Goal: Information Seeking & Learning: Check status

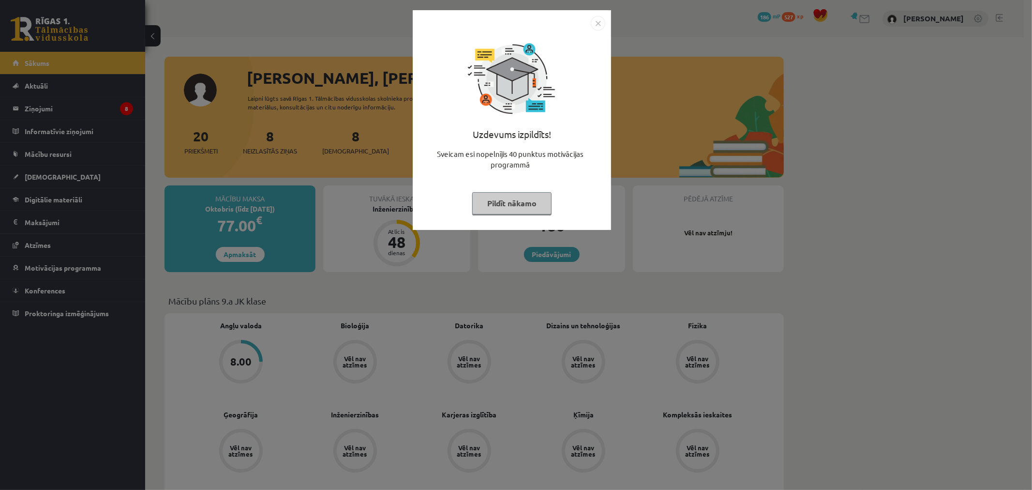
click at [510, 205] on button "Pildīt nākamo" at bounding box center [511, 203] width 79 height 22
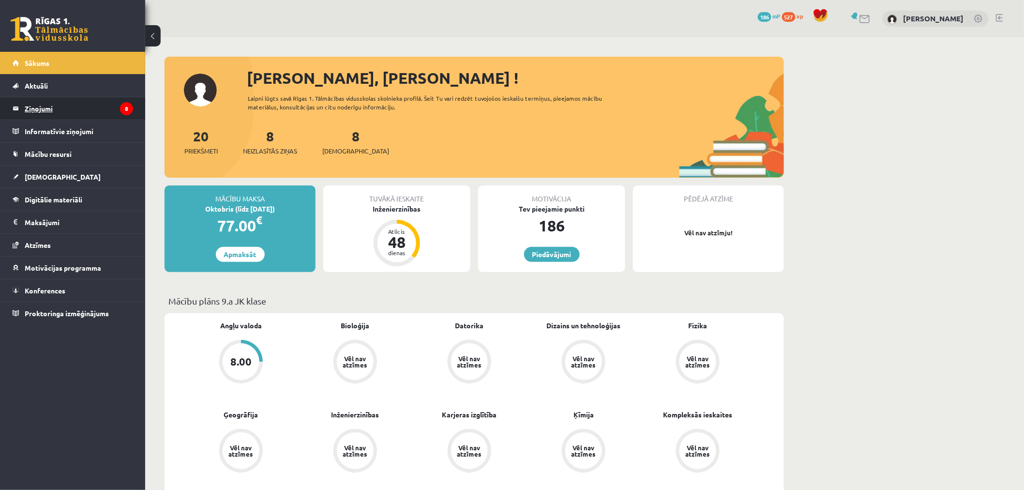
click at [59, 114] on legend "Ziņojumi 8" at bounding box center [79, 108] width 108 height 22
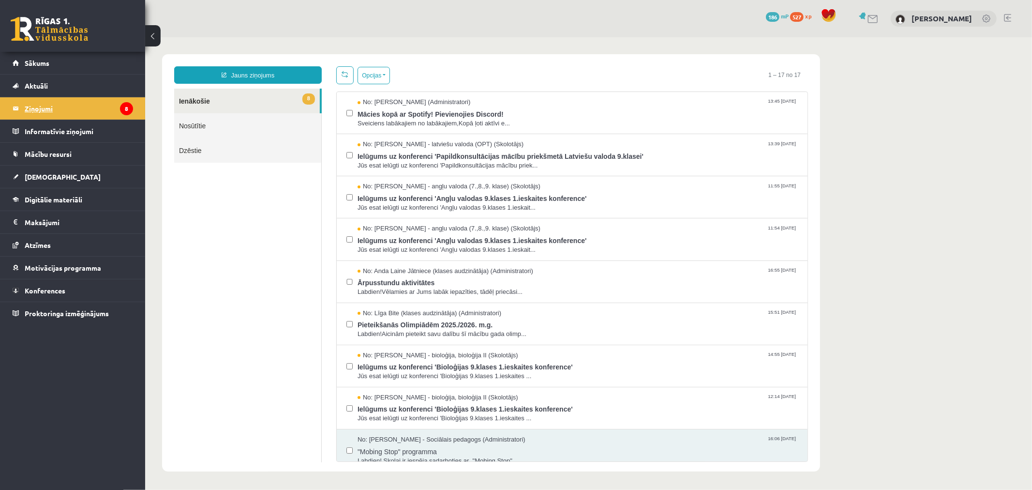
click at [259, 64] on html "Jauns ziņojums 8 Ienākošie Nosūtītie Dzēstie * ********* ********* ******* Opci…" at bounding box center [588, 262] width 887 height 451
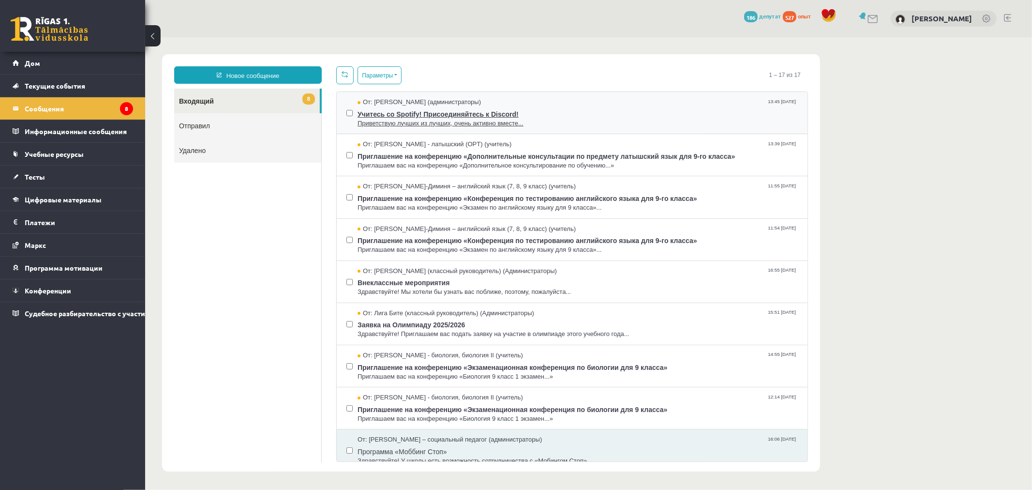
click at [447, 119] on font "Приветствую лучших из лучших, очень активно вместе..." at bounding box center [440, 122] width 166 height 7
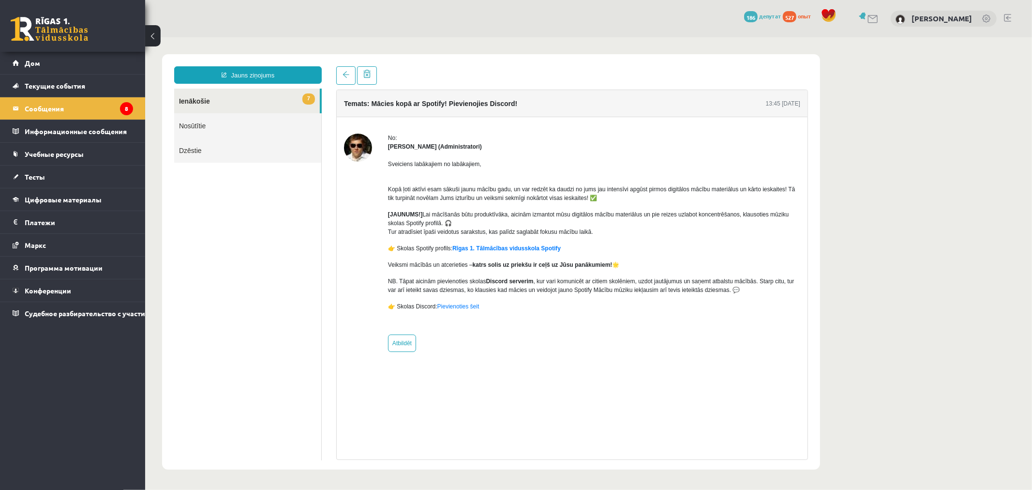
click at [363, 150] on img at bounding box center [358, 147] width 28 height 28
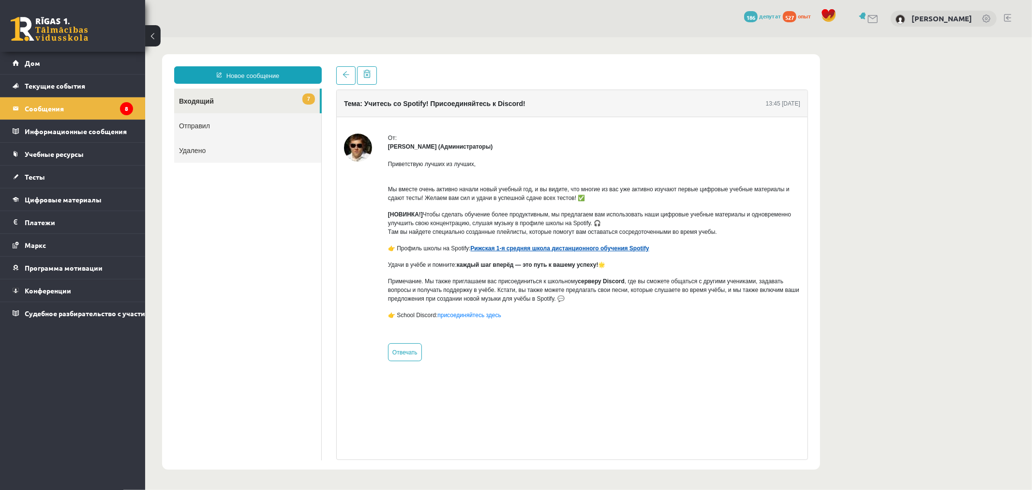
click at [511, 248] on font "Рижская 1-я средняя школа дистанционного обучения Spotify" at bounding box center [559, 247] width 179 height 7
click at [223, 100] on link "7 Входящий" at bounding box center [247, 100] width 146 height 25
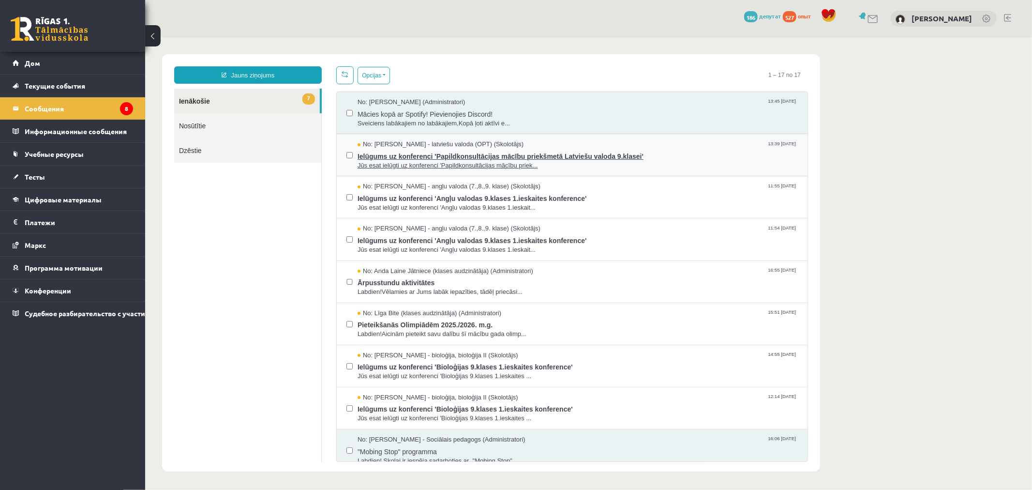
click at [419, 153] on span "Ielūgums uz konferenci 'Papildkonsultācijas mācību priekšmetā Latviešu valoda 9…" at bounding box center [577, 155] width 440 height 12
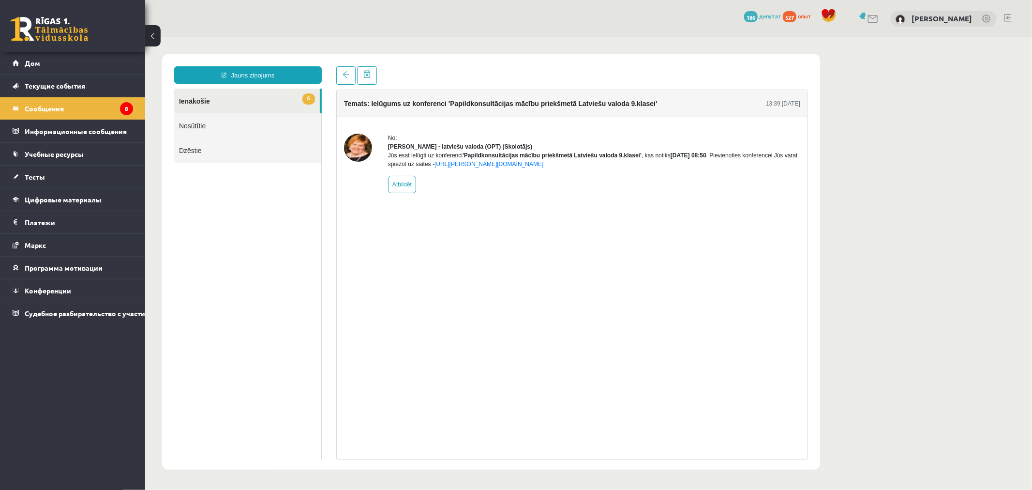
click at [485, 339] on div "Temats: Ielūgums uz konferenci 'Papildkonsultācijas mācību priekšmetā Latviešu …" at bounding box center [572, 274] width 472 height 370
drag, startPoint x: 433, startPoint y: 304, endPoint x: 382, endPoint y: 300, distance: 51.0
click at [382, 300] on div "Temats: Ielūgums uz konferenci 'Papildkonsultācijas mācību priekšmetā Latviešu …" at bounding box center [572, 274] width 472 height 370
click at [664, 137] on div "От:" at bounding box center [594, 137] width 412 height 9
drag, startPoint x: 403, startPoint y: 207, endPoint x: 353, endPoint y: 230, distance: 55.0
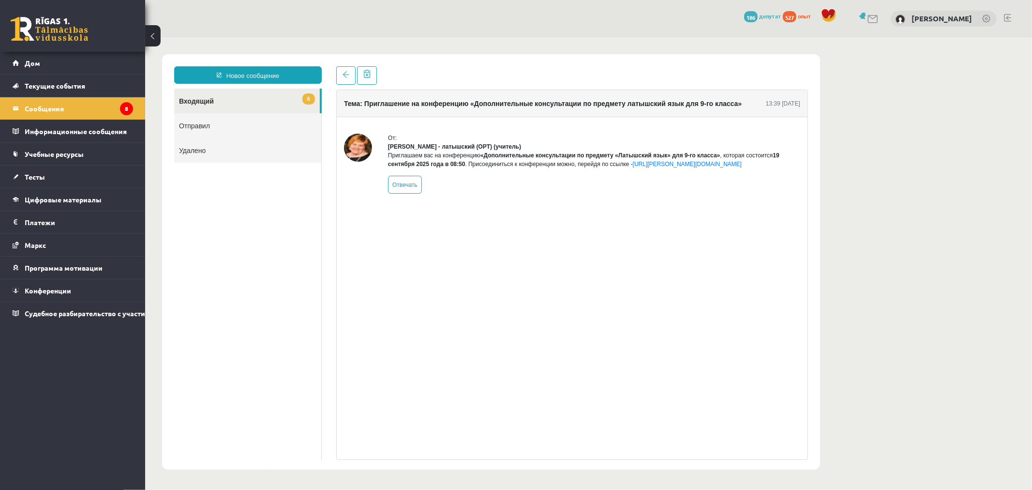
click at [353, 230] on div "Тема: Приглашение на конференцию «Дополнительные консультации по предмету латыш…" at bounding box center [572, 274] width 472 height 370
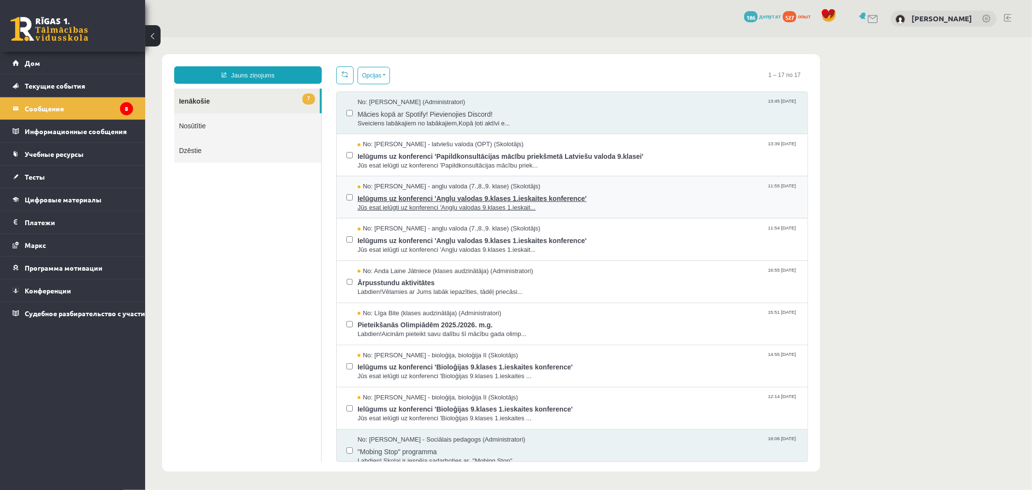
click at [450, 196] on span "Ielūgums uz konferenci 'Angļu valodas 9.klases 1.ieskaites konference'" at bounding box center [577, 197] width 440 height 12
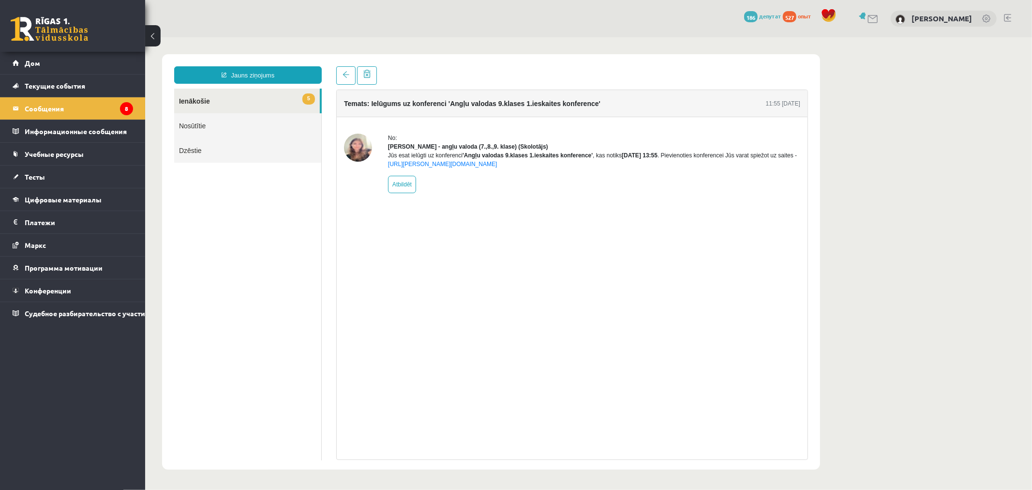
drag, startPoint x: 450, startPoint y: 196, endPoint x: 414, endPoint y: 220, distance: 43.8
click at [414, 220] on div "Temats: Ielūgums uz konferenci 'Angļu valodas 9.klases 1.ieskaites konference' …" at bounding box center [572, 274] width 472 height 370
click at [679, 193] on div "От: Лайла Приедите-Диминя - английский язык (7, 8, 9 класс) (учитель) Приглашае…" at bounding box center [594, 163] width 412 height 60
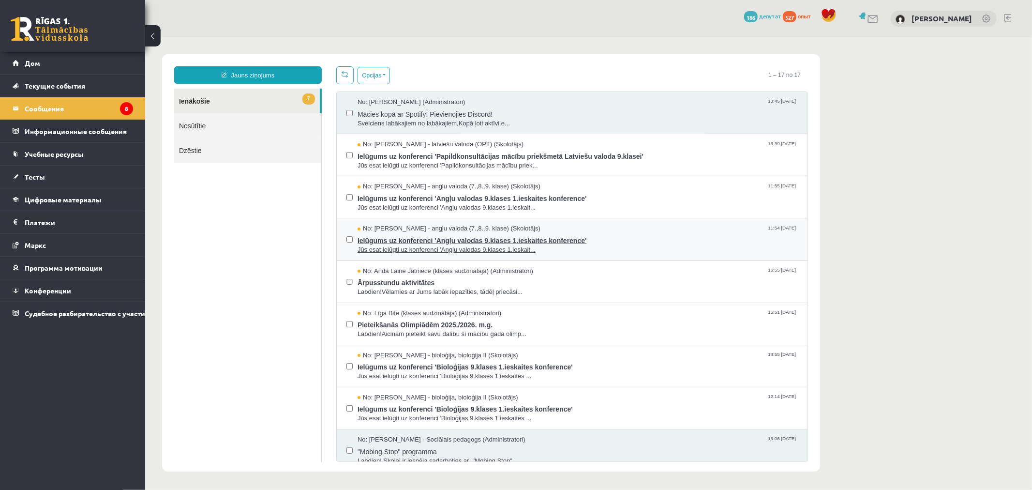
click at [485, 243] on span "Ielūgums uz konferenci 'Angļu valodas 9.klases 1.ieskaites konference'" at bounding box center [577, 239] width 440 height 12
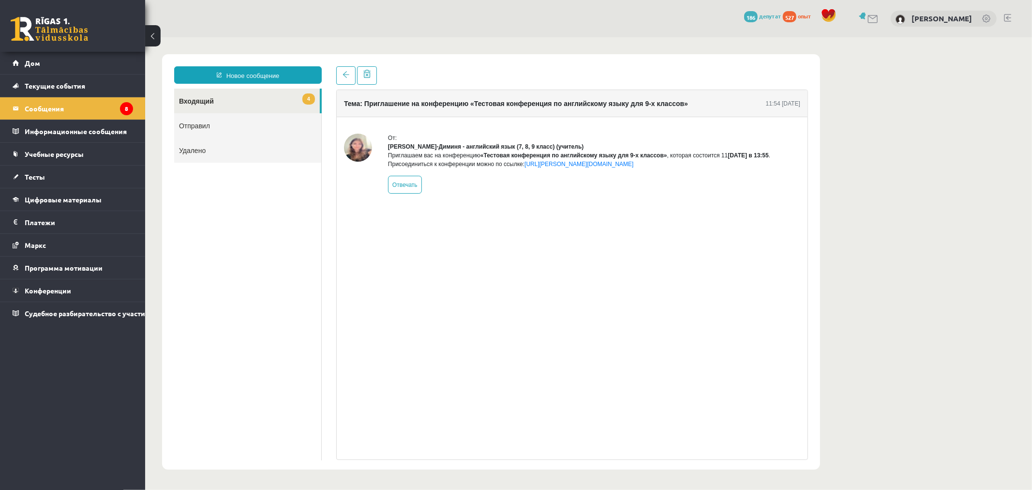
click at [670, 190] on div "От: Лайла Приедите-Диминя - английский язык (7, 8, 9 класс) (учитель) Приглашае…" at bounding box center [594, 163] width 412 height 60
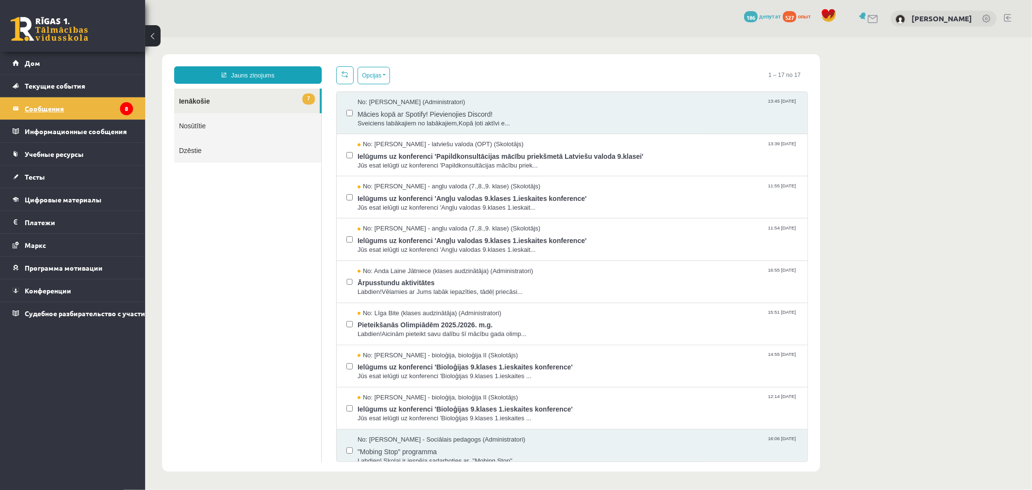
click at [83, 108] on legend "Сообщения 8" at bounding box center [79, 108] width 108 height 22
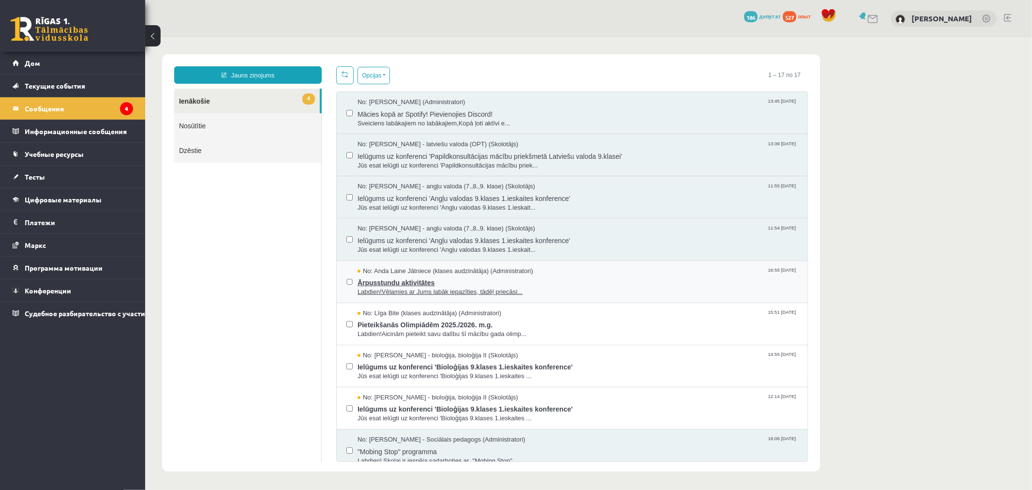
click at [430, 293] on span "Labdien!Vēlamies ar Jums labāk iepazīties, tādēļ priecāsi..." at bounding box center [577, 291] width 440 height 9
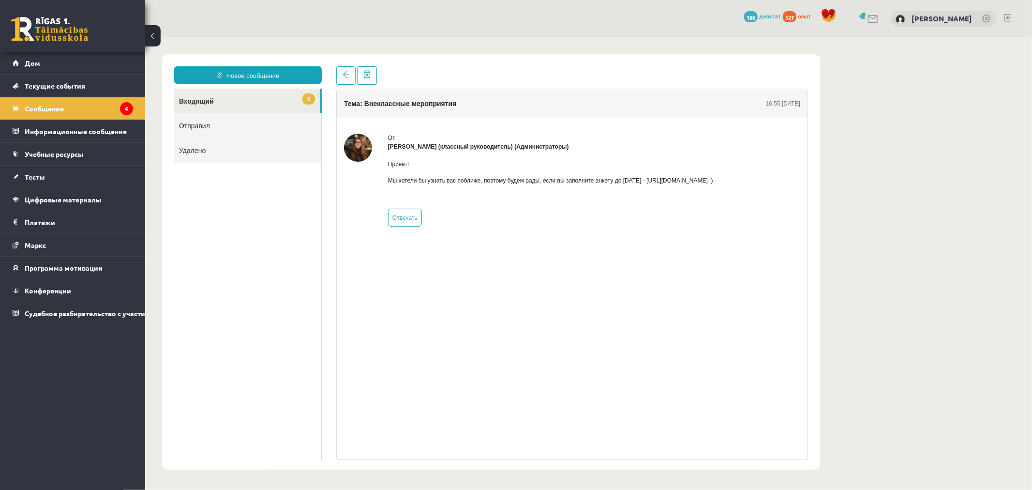
click at [648, 155] on div "Привет! Мы хотели бы узнать вас поближе, поэтому будем рады, если вы заполните …" at bounding box center [550, 175] width 325 height 50
click at [711, 180] on font "Мы хотели бы узнать вас поближе, поэтому будем рады, если вы заполните анкету д…" at bounding box center [550, 180] width 325 height 7
click at [613, 183] on font "Мы хотели бы узнать вас поближе, поэтому будем рады, если вы заполните анкету д…" at bounding box center [550, 180] width 325 height 7
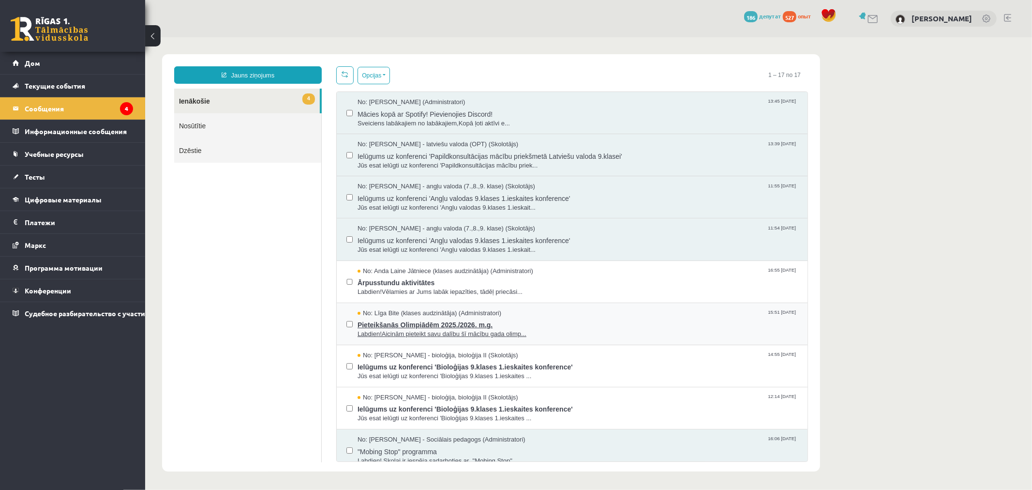
click at [391, 330] on span "Labdien!Aicinām pieteikt savu dalību šī mācību gada olimp..." at bounding box center [577, 333] width 440 height 9
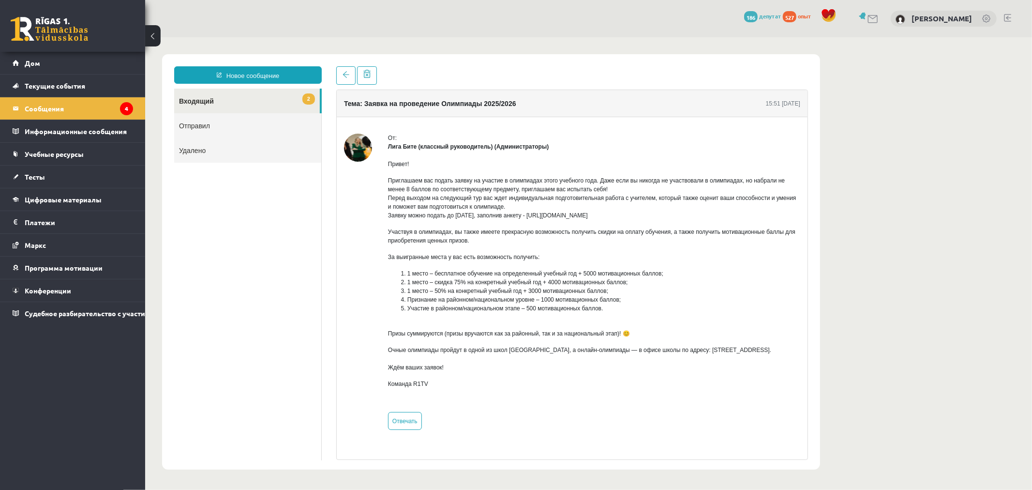
click at [610, 287] on li "1 место – 50% на конкретный учебный год + 3000 мотивационных баллов;" at bounding box center [603, 290] width 393 height 9
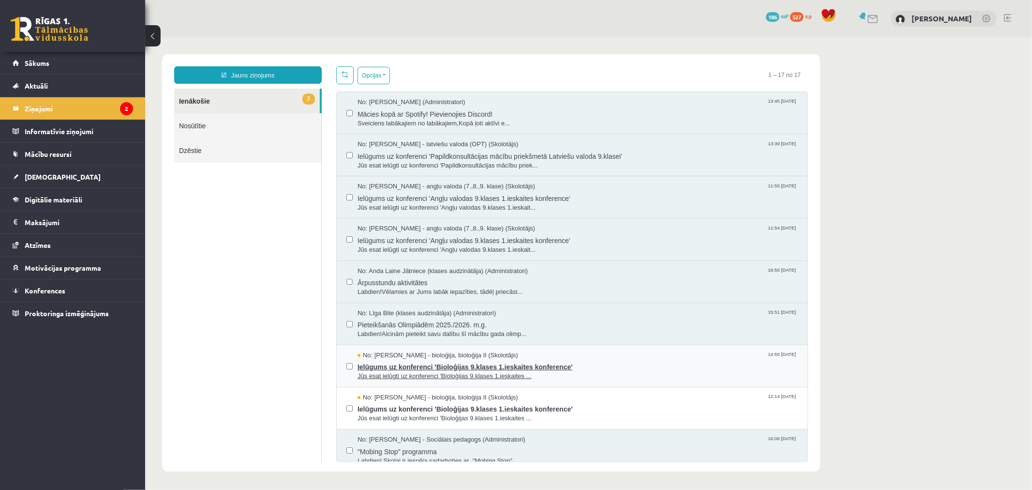
click at [495, 369] on span "Ielūgums uz konferenci 'Bioloģijas 9.klases 1.ieskaites konference'" at bounding box center [577, 365] width 440 height 12
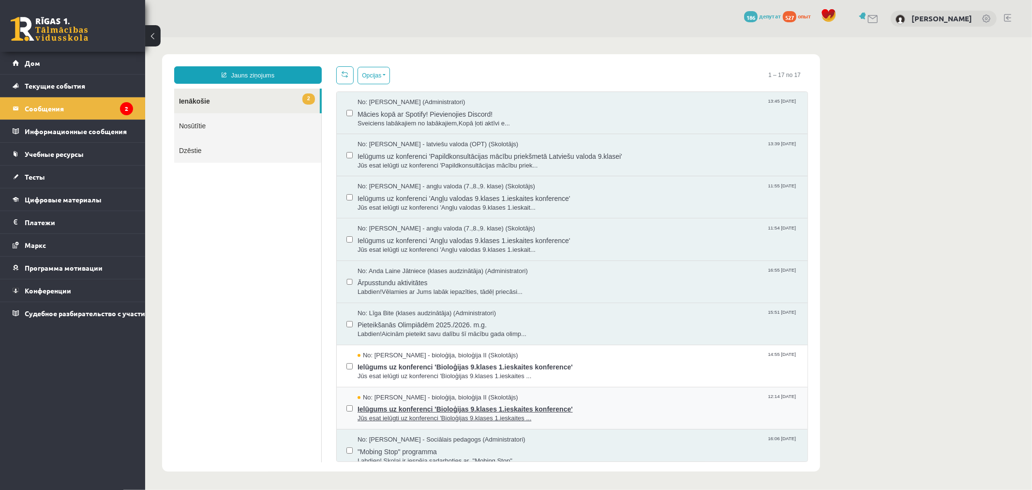
click at [447, 405] on span "Ielūgums uz konferenci 'Bioloģijas 9.klases 1.ieskaites konference'" at bounding box center [577, 407] width 440 height 12
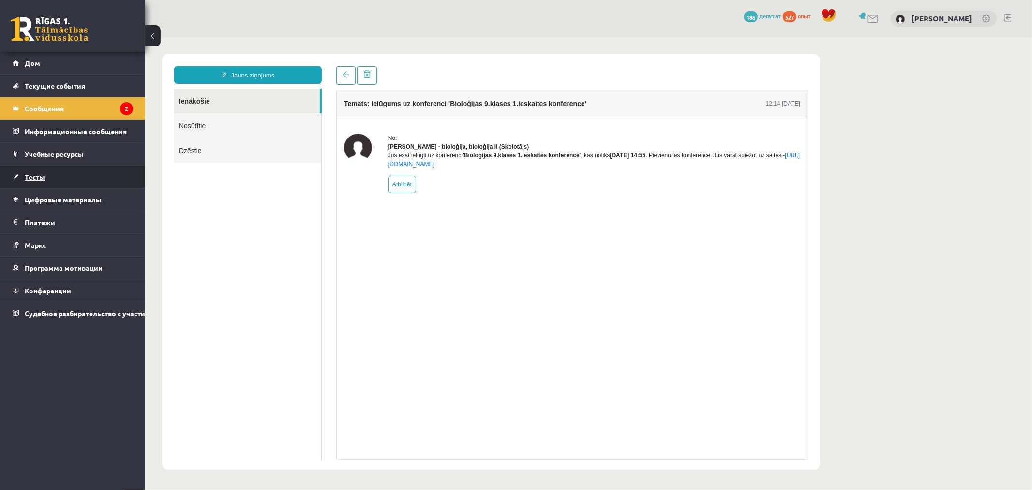
click at [54, 176] on link "Тесты" at bounding box center [73, 176] width 120 height 22
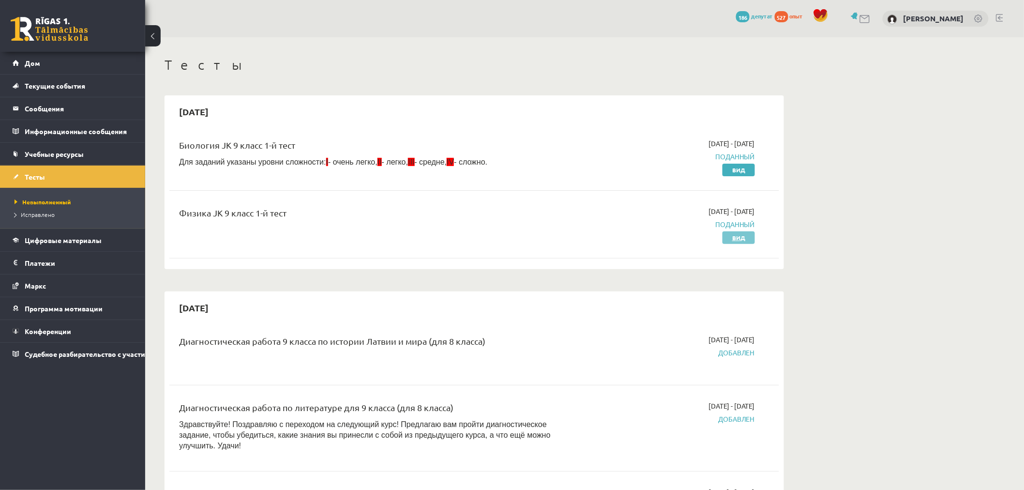
click at [736, 238] on font "Вид" at bounding box center [738, 238] width 13 height 8
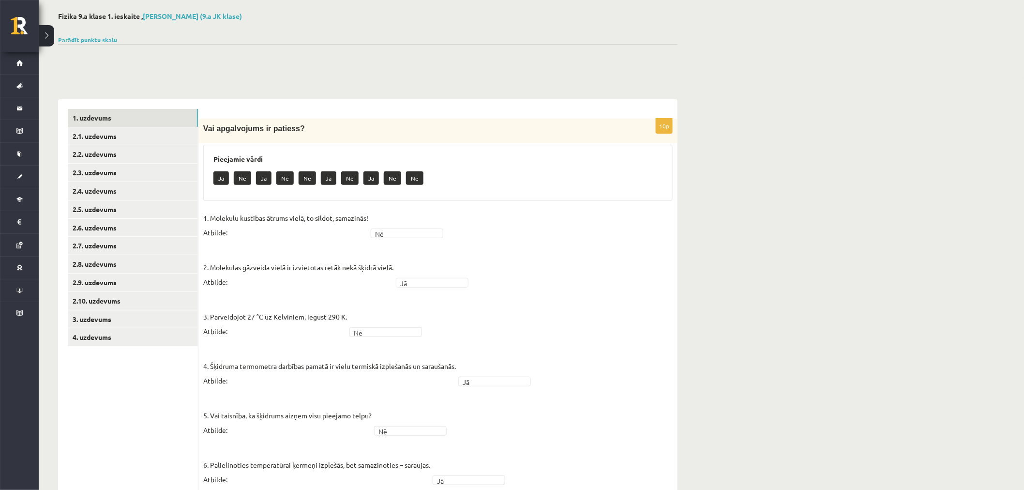
scroll to position [54, 0]
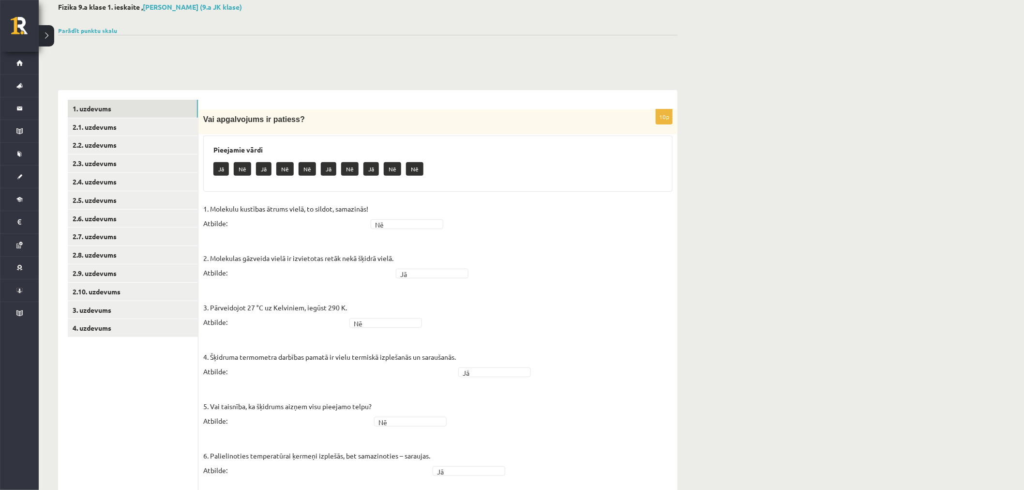
drag, startPoint x: 528, startPoint y: 225, endPoint x: 523, endPoint y: 224, distance: 5.4
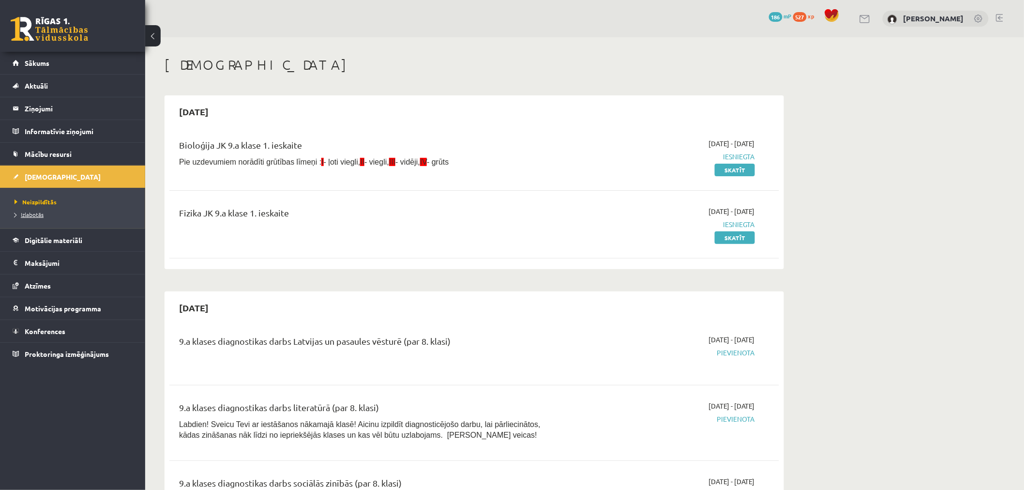
click at [35, 210] on link "Izlabotās" at bounding box center [75, 214] width 121 height 9
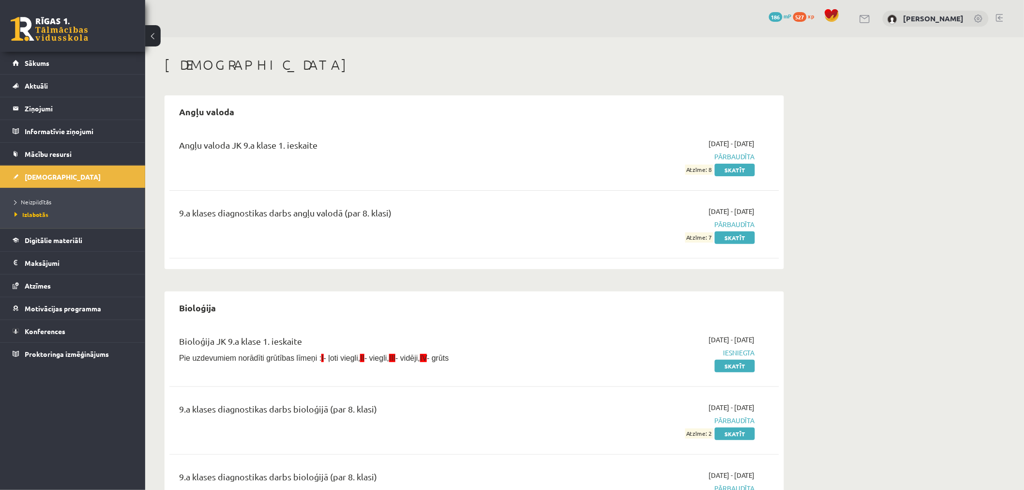
drag, startPoint x: 35, startPoint y: 210, endPoint x: 534, endPoint y: 180, distance: 499.8
click at [534, 180] on div "Angļu valoda JK 9.a klase 1. ieskaite 2025-09-01 - 2025-09-15 Pārbaudīta Atzīme…" at bounding box center [474, 157] width 610 height 56
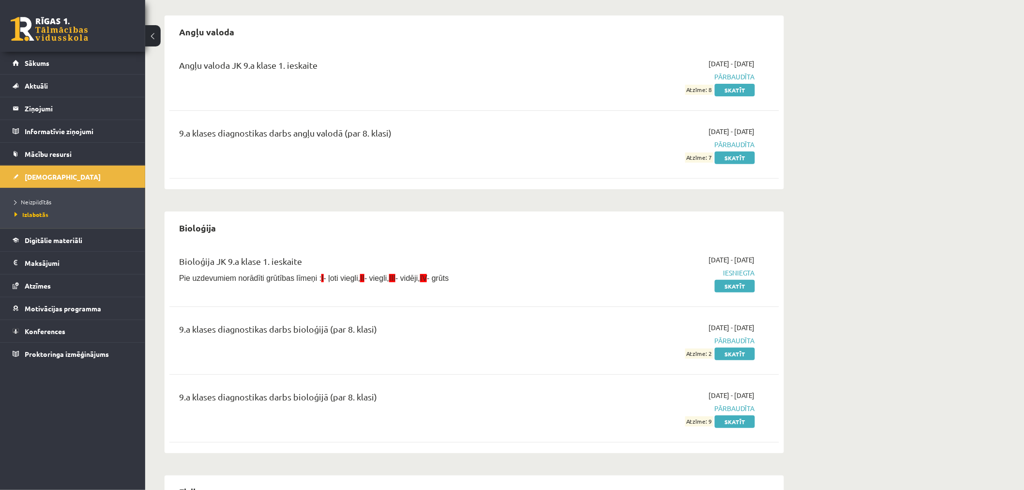
scroll to position [107, 0]
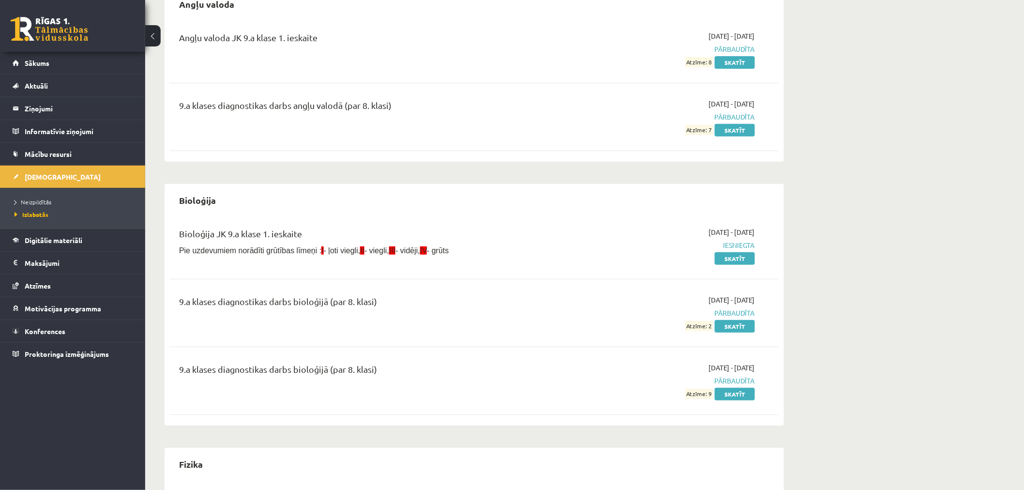
drag, startPoint x: 296, startPoint y: 305, endPoint x: 265, endPoint y: 304, distance: 31.5
click at [265, 304] on div "9.a klases diagnostikas darbs bioloģijā (par 8. klasi)" at bounding box center [368, 304] width 379 height 18
click at [729, 327] on link "Skatīt" at bounding box center [735, 326] width 40 height 13
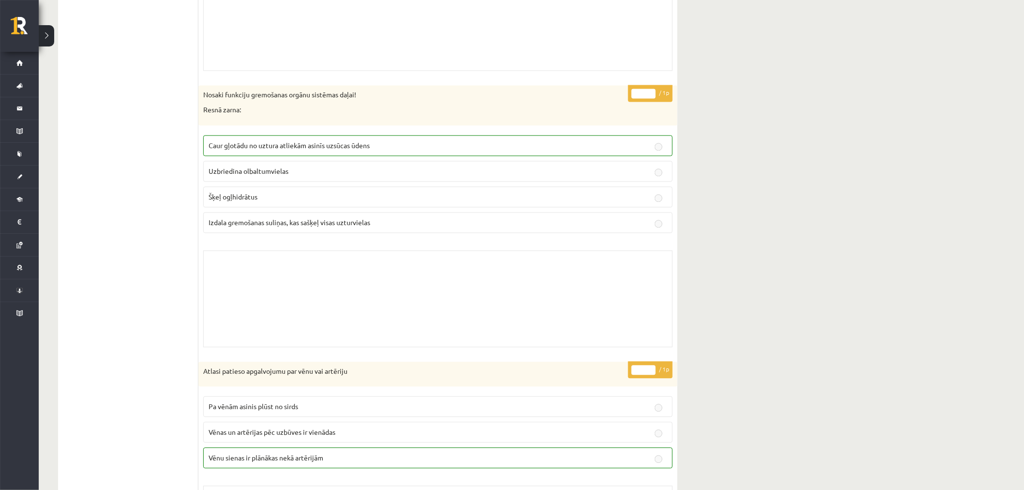
drag, startPoint x: 748, startPoint y: 224, endPoint x: 719, endPoint y: 364, distance: 143.4
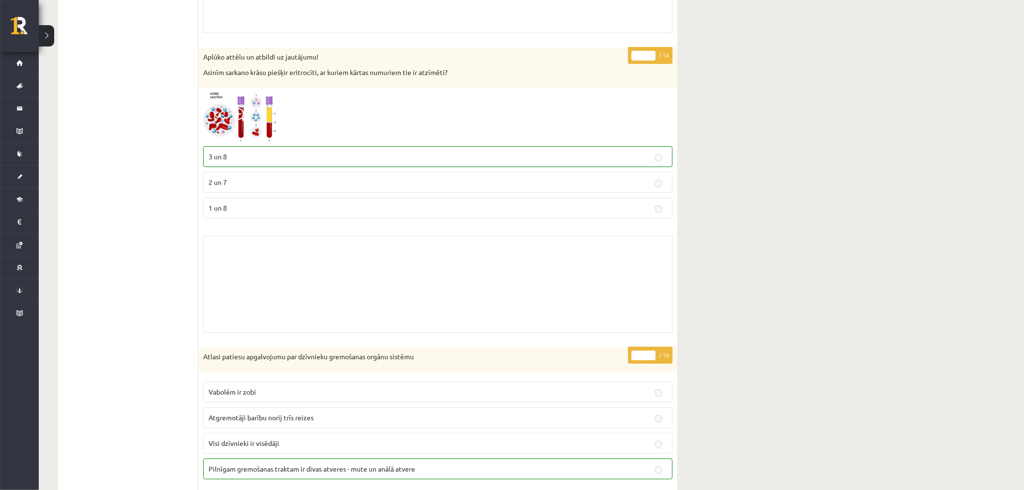
scroll to position [6188, 0]
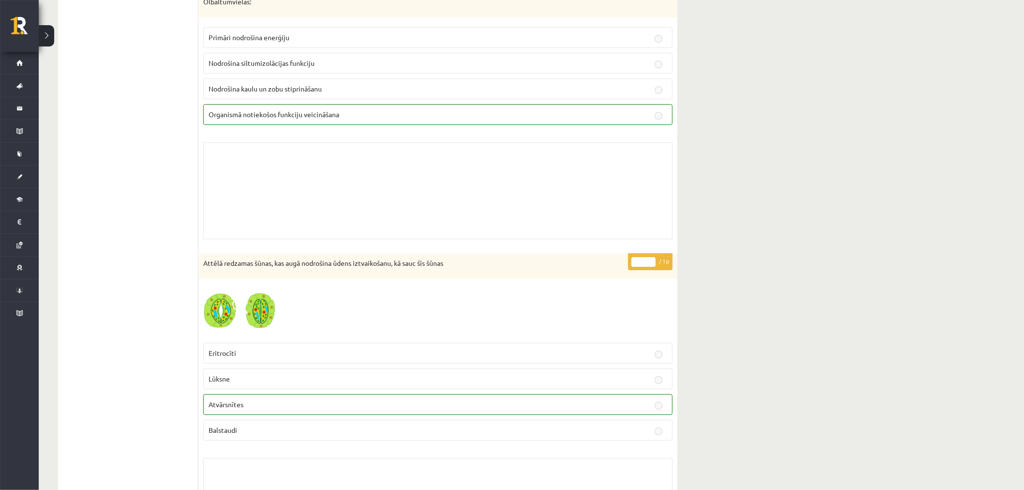
drag, startPoint x: 755, startPoint y: 366, endPoint x: 693, endPoint y: 403, distance: 72.3
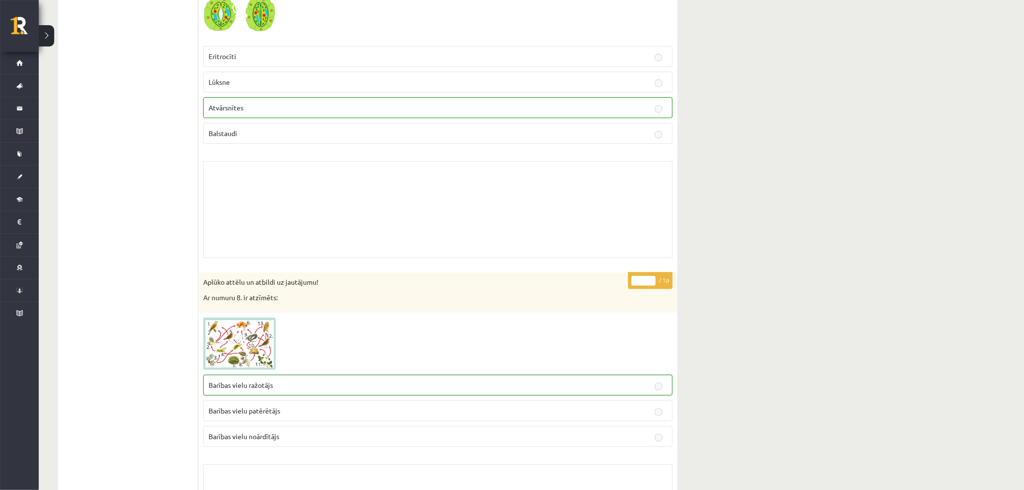
drag, startPoint x: 626, startPoint y: 313, endPoint x: 612, endPoint y: 312, distance: 14.1
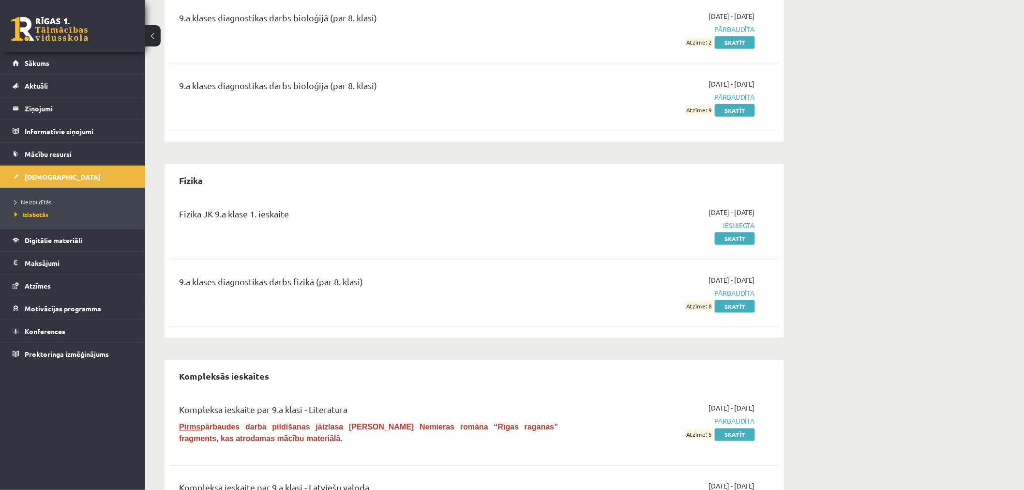
scroll to position [531, 0]
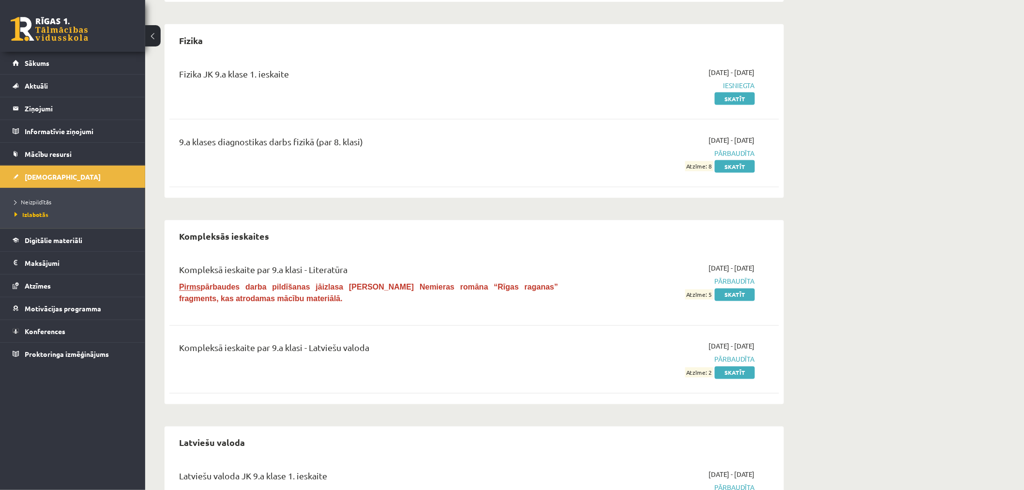
drag, startPoint x: 393, startPoint y: 301, endPoint x: 366, endPoint y: 294, distance: 28.1
click at [366, 294] on p "Pirms pārbaudes darba pildīšanas jāizlasa Lindas Nemieras romāna “Rīgas raganas…" at bounding box center [368, 292] width 379 height 23
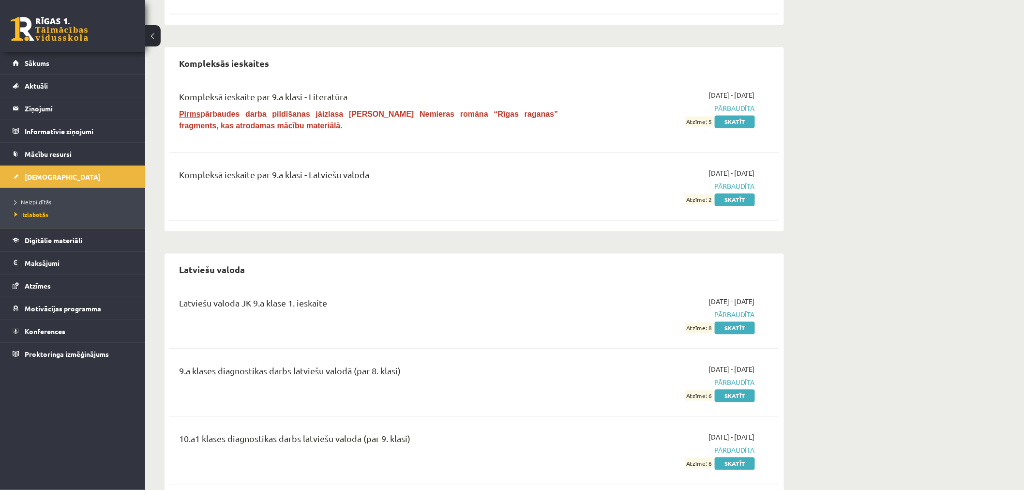
scroll to position [728, 0]
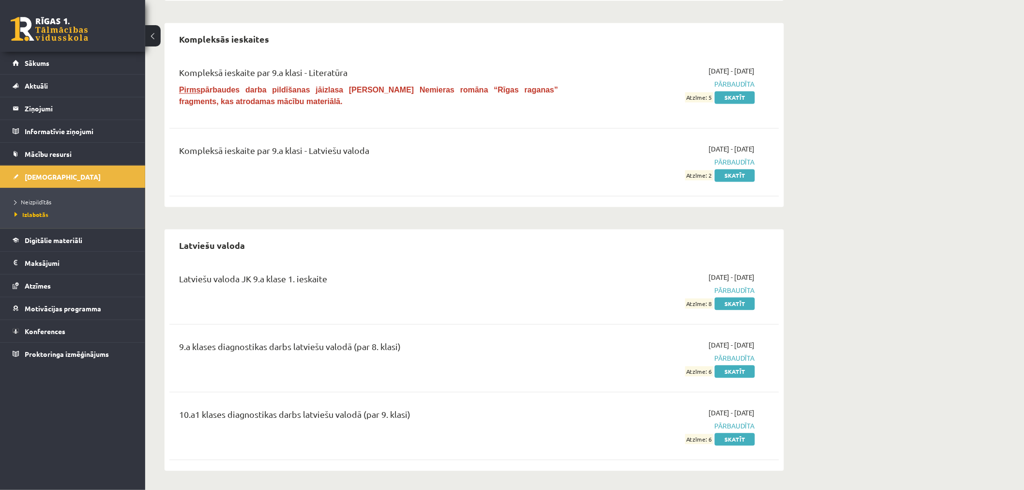
drag, startPoint x: 311, startPoint y: 289, endPoint x: 300, endPoint y: 287, distance: 11.4
click at [300, 287] on div "Latviešu valoda JK 9.a klase 1. ieskaite" at bounding box center [368, 281] width 379 height 18
click at [740, 439] on link "Skatīt" at bounding box center [735, 439] width 40 height 13
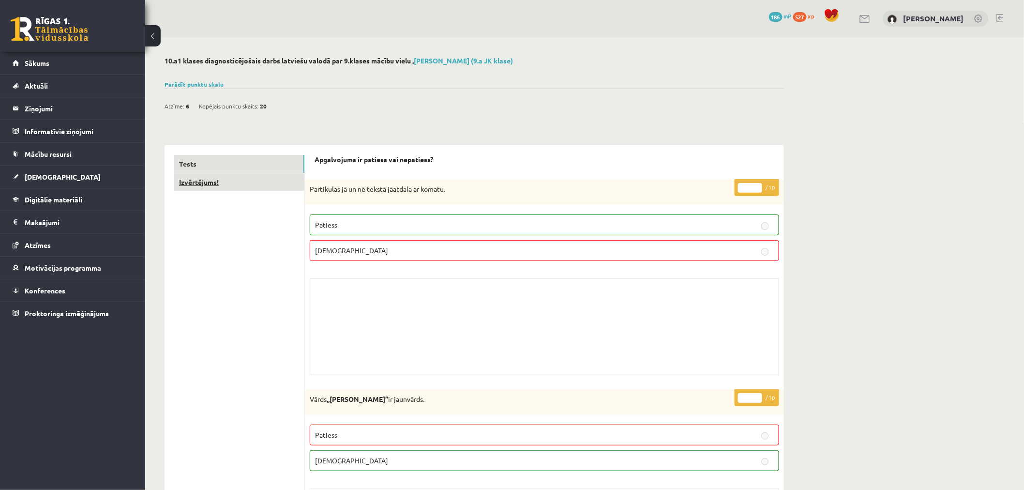
click at [226, 184] on link "Izvērtējums!" at bounding box center [239, 182] width 130 height 18
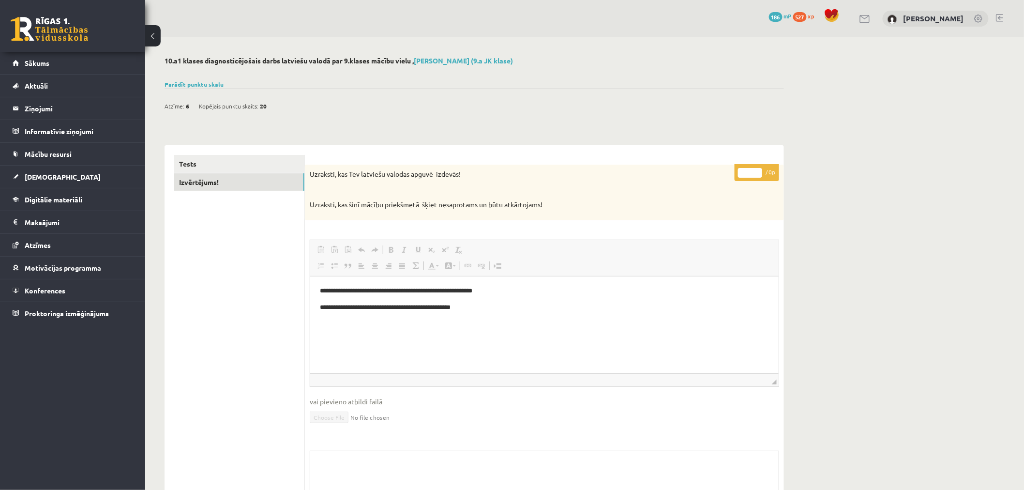
drag, startPoint x: 222, startPoint y: 165, endPoint x: 313, endPoint y: 106, distance: 107.9
click at [313, 106] on div "Atzīme: 6 Kopējais punktu skaits: 20" at bounding box center [474, 101] width 619 height 25
click at [312, 153] on div "**********" at bounding box center [544, 353] width 479 height 417
click at [226, 165] on link "Tests" at bounding box center [239, 164] width 130 height 18
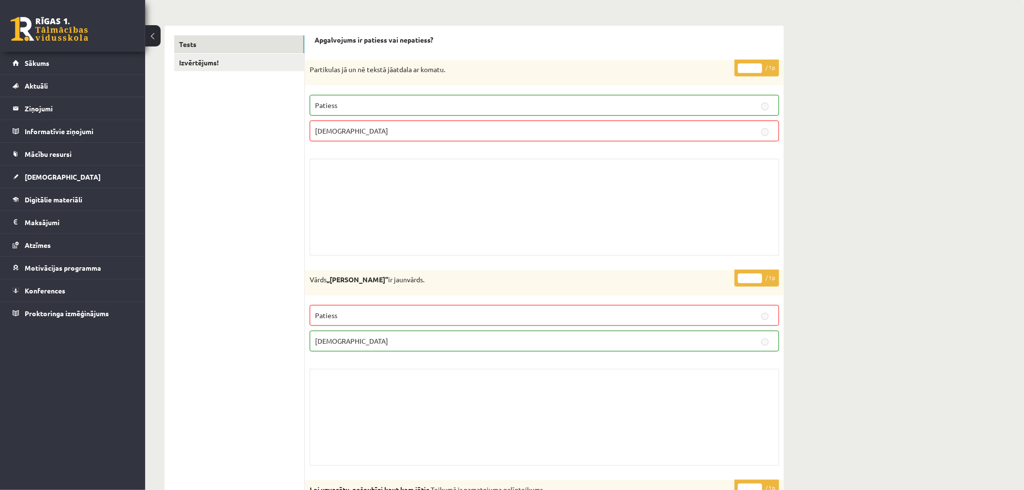
scroll to position [161, 0]
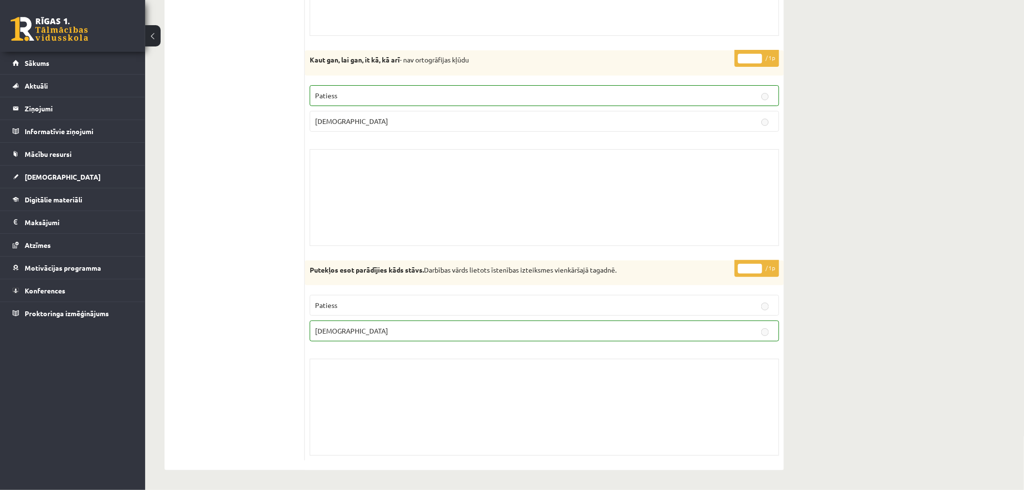
drag, startPoint x: 394, startPoint y: 154, endPoint x: 381, endPoint y: 360, distance: 206.1
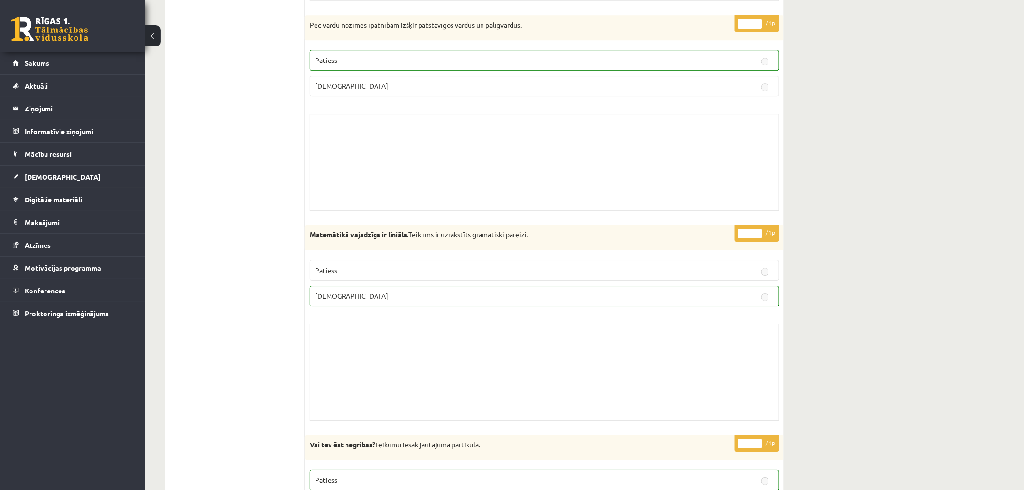
scroll to position [0, 0]
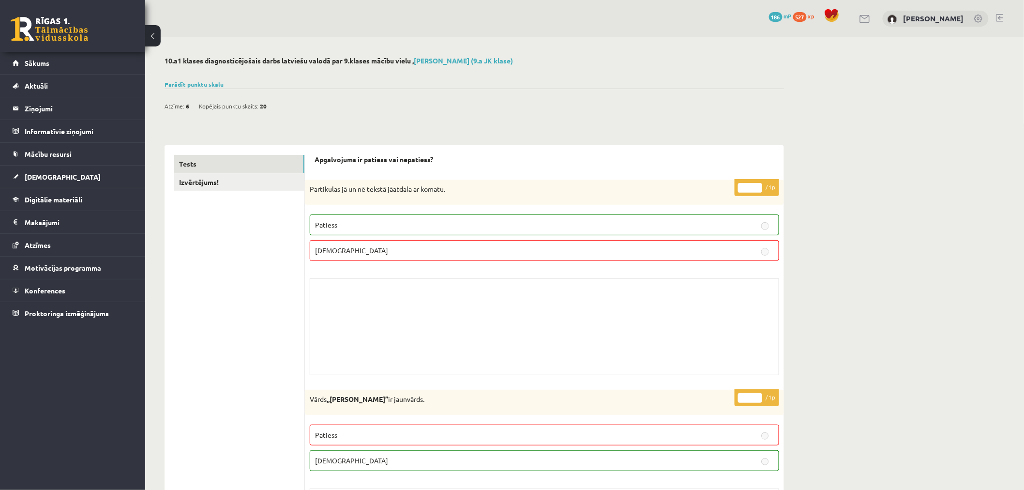
drag, startPoint x: 310, startPoint y: 304, endPoint x: 346, endPoint y: 64, distance: 242.3
click at [35, 63] on span "Sākums" at bounding box center [37, 63] width 25 height 9
